Goal: Transaction & Acquisition: Subscribe to service/newsletter

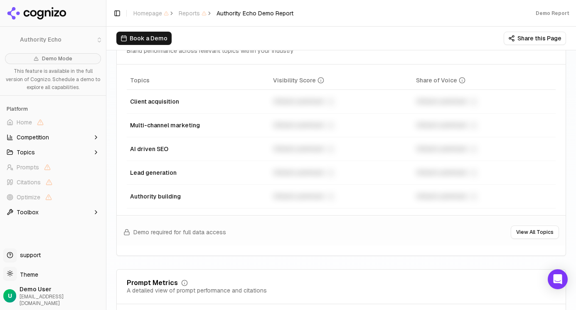
scroll to position [543, 0]
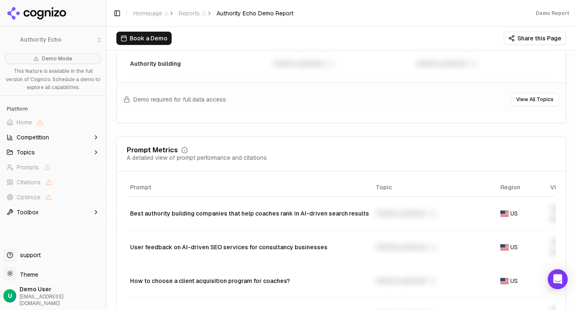
click at [48, 137] on span "Competition" at bounding box center [33, 137] width 32 height 8
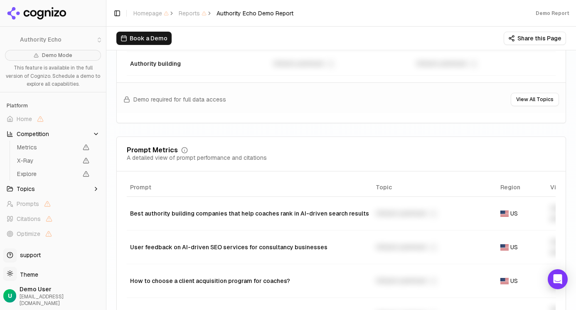
scroll to position [0, 0]
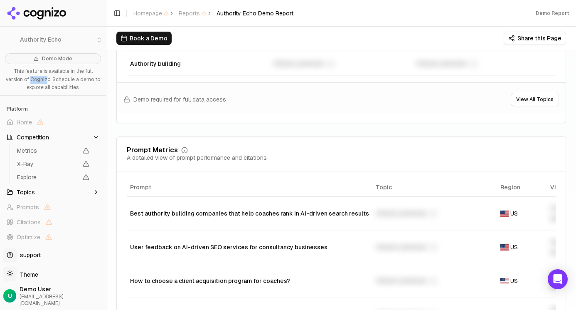
drag, startPoint x: 32, startPoint y: 78, endPoint x: 48, endPoint y: 79, distance: 16.7
click at [48, 79] on p "This feature is available in the full version of Cognizo. Schedule a demo to ex…" at bounding box center [53, 79] width 96 height 25
copy p "Cogniz"
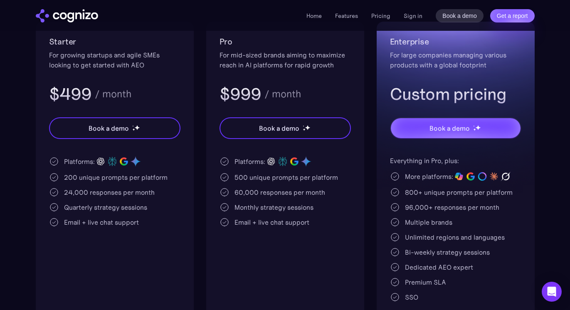
scroll to position [343, 0]
